Goal: Information Seeking & Learning: Learn about a topic

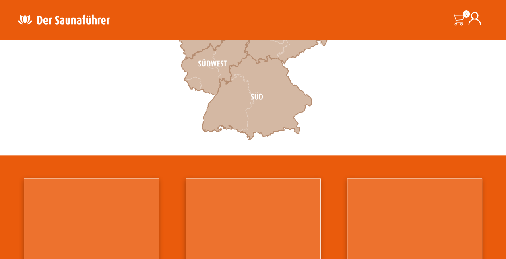
scroll to position [322, 0]
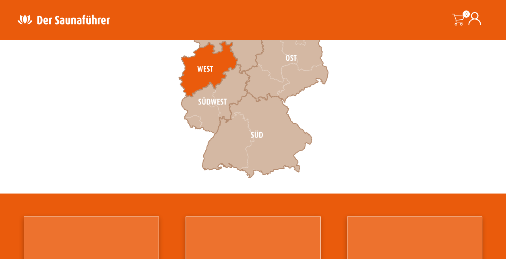
click at [206, 72] on icon at bounding box center [208, 69] width 59 height 56
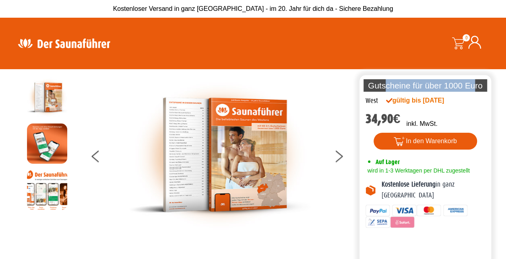
drag, startPoint x: 384, startPoint y: 82, endPoint x: 476, endPoint y: 89, distance: 91.6
click at [476, 89] on p "Gutscheine für über 1000 Euro" at bounding box center [425, 85] width 124 height 12
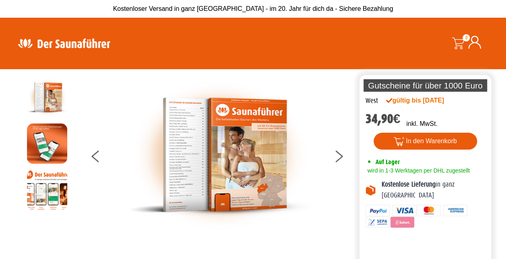
click at [460, 98] on div "gültig bis 01.01.2027" at bounding box center [424, 101] width 76 height 10
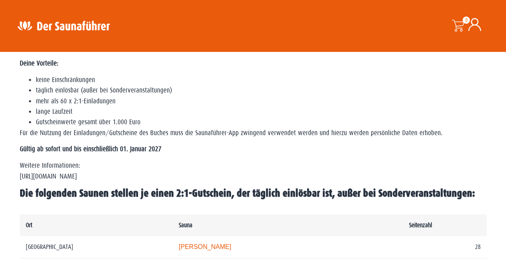
scroll to position [282, 0]
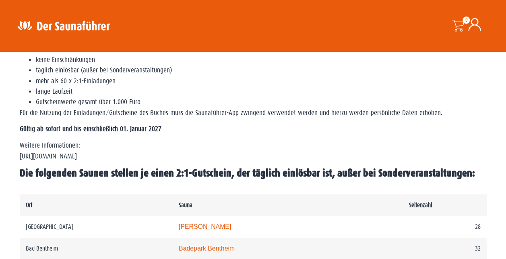
click at [289, 142] on p "Weitere Informationen: https://www.der-saunafuehrer.de/app" at bounding box center [253, 150] width 467 height 21
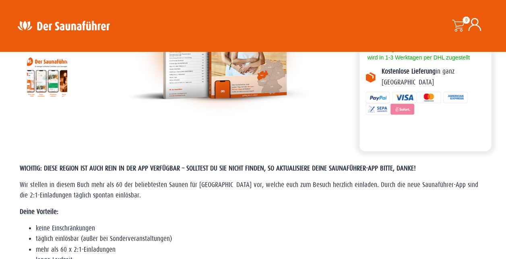
scroll to position [121, 0]
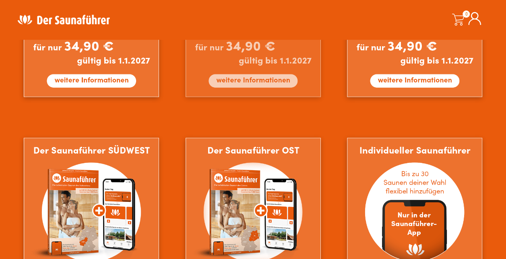
scroll to position [644, 0]
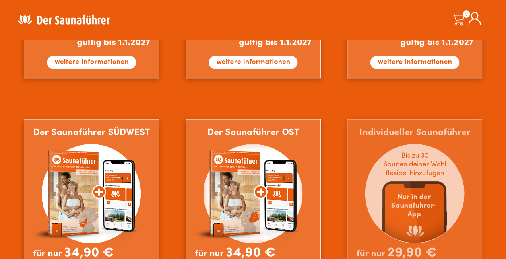
click at [386, 185] on img at bounding box center [414, 211] width 135 height 184
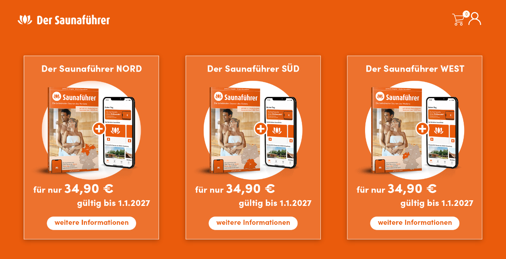
scroll to position [241, 0]
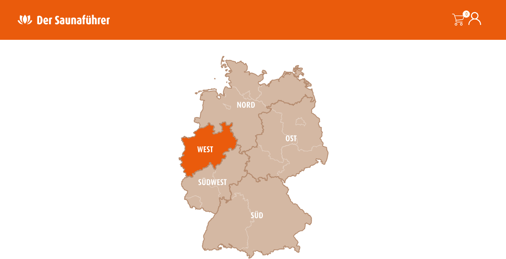
click at [209, 139] on icon at bounding box center [208, 150] width 59 height 56
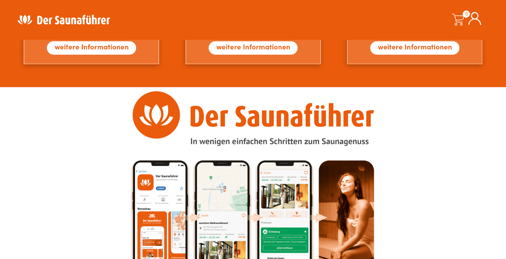
scroll to position [885, 0]
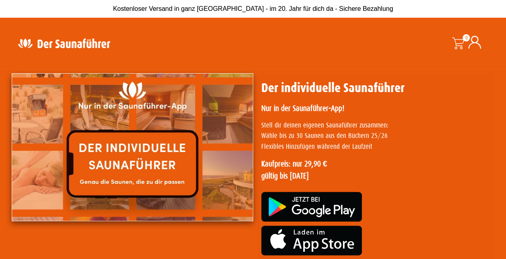
click at [117, 159] on img at bounding box center [132, 147] width 241 height 148
click at [99, 154] on img at bounding box center [132, 147] width 241 height 148
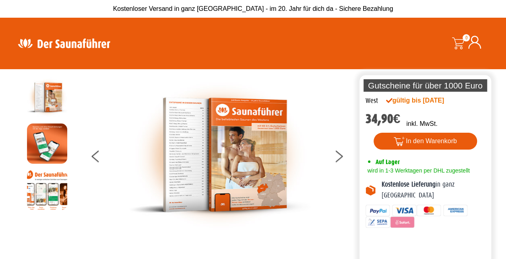
drag, startPoint x: 445, startPoint y: 100, endPoint x: 457, endPoint y: 101, distance: 11.7
click at [457, 101] on div "gültig bis [DATE]" at bounding box center [424, 101] width 76 height 10
